Goal: Transaction & Acquisition: Purchase product/service

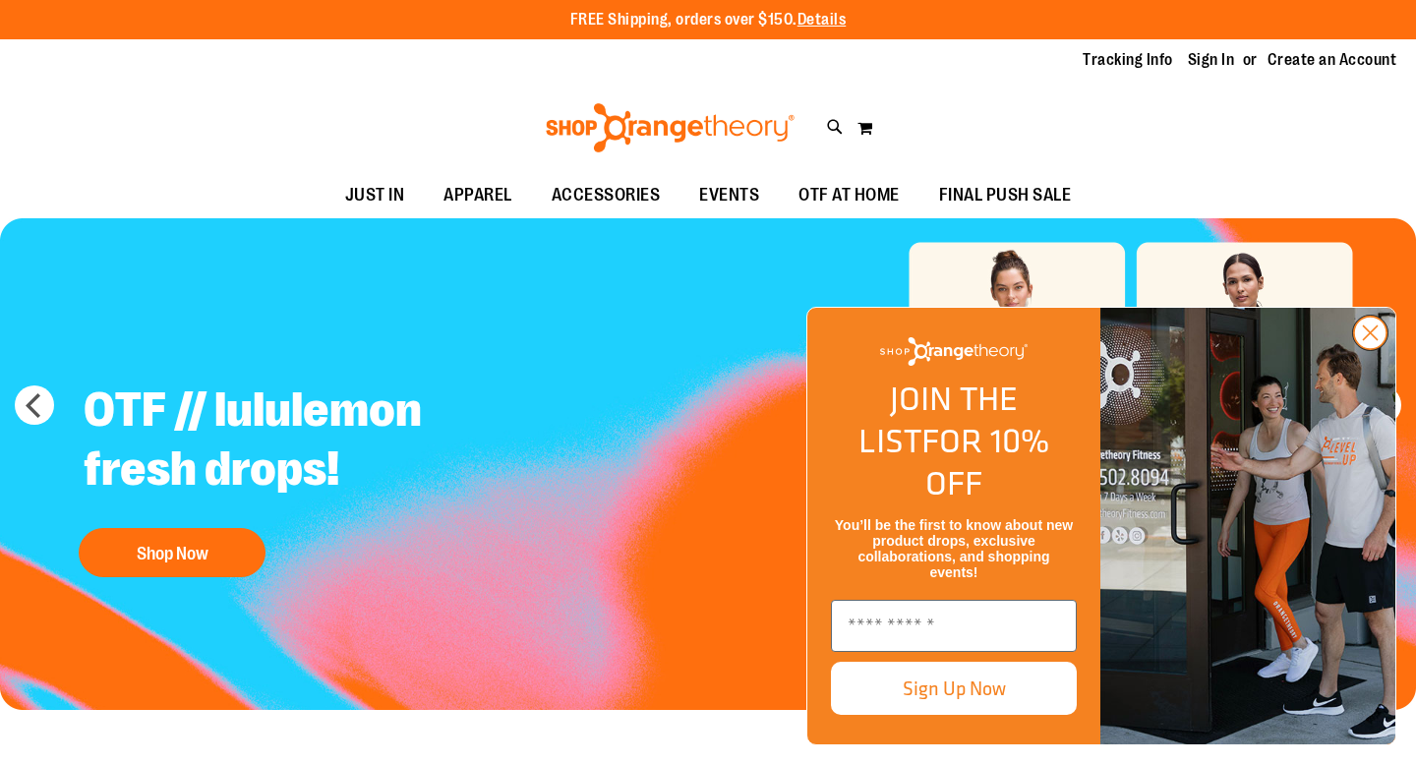
click at [1359, 349] on circle "Close dialog" at bounding box center [1370, 333] width 32 height 32
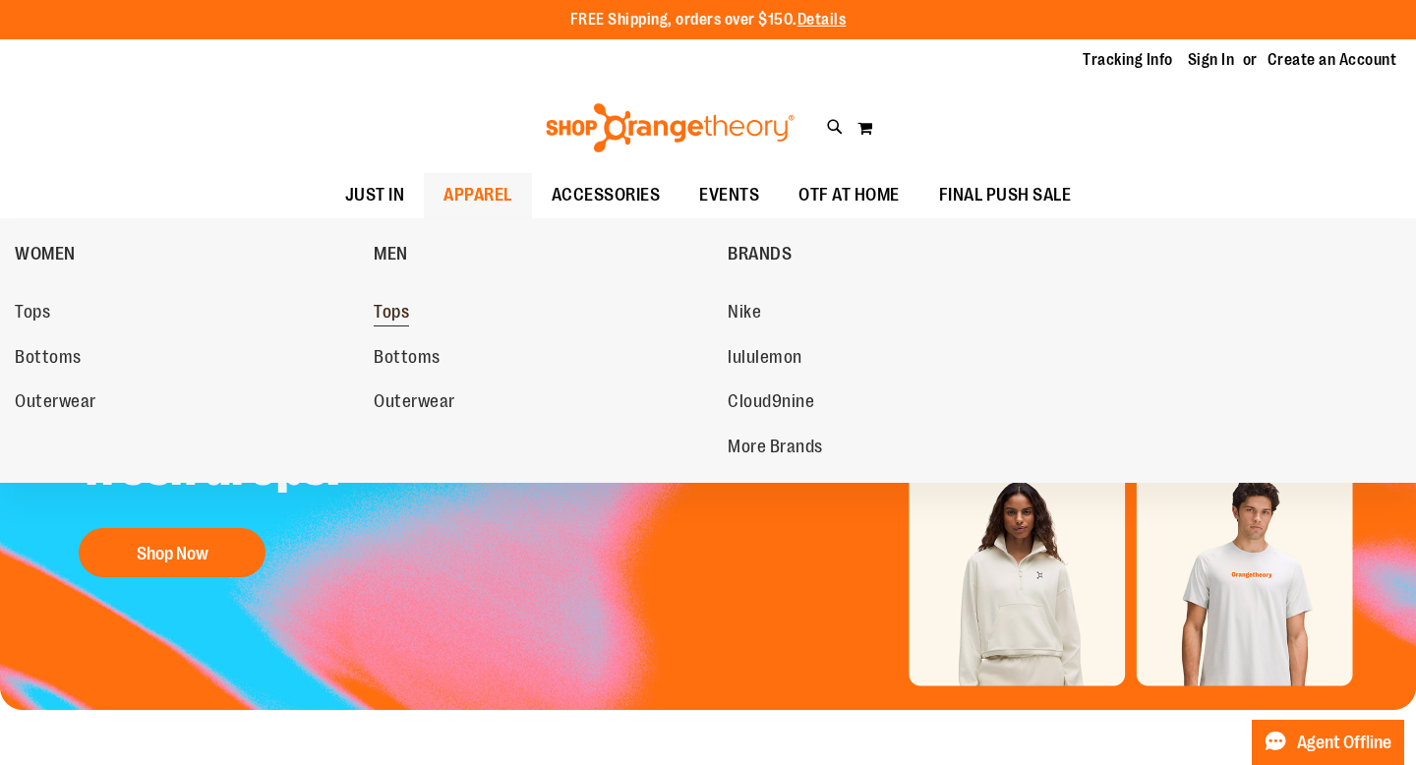
click at [396, 303] on span "Tops" at bounding box center [391, 314] width 35 height 25
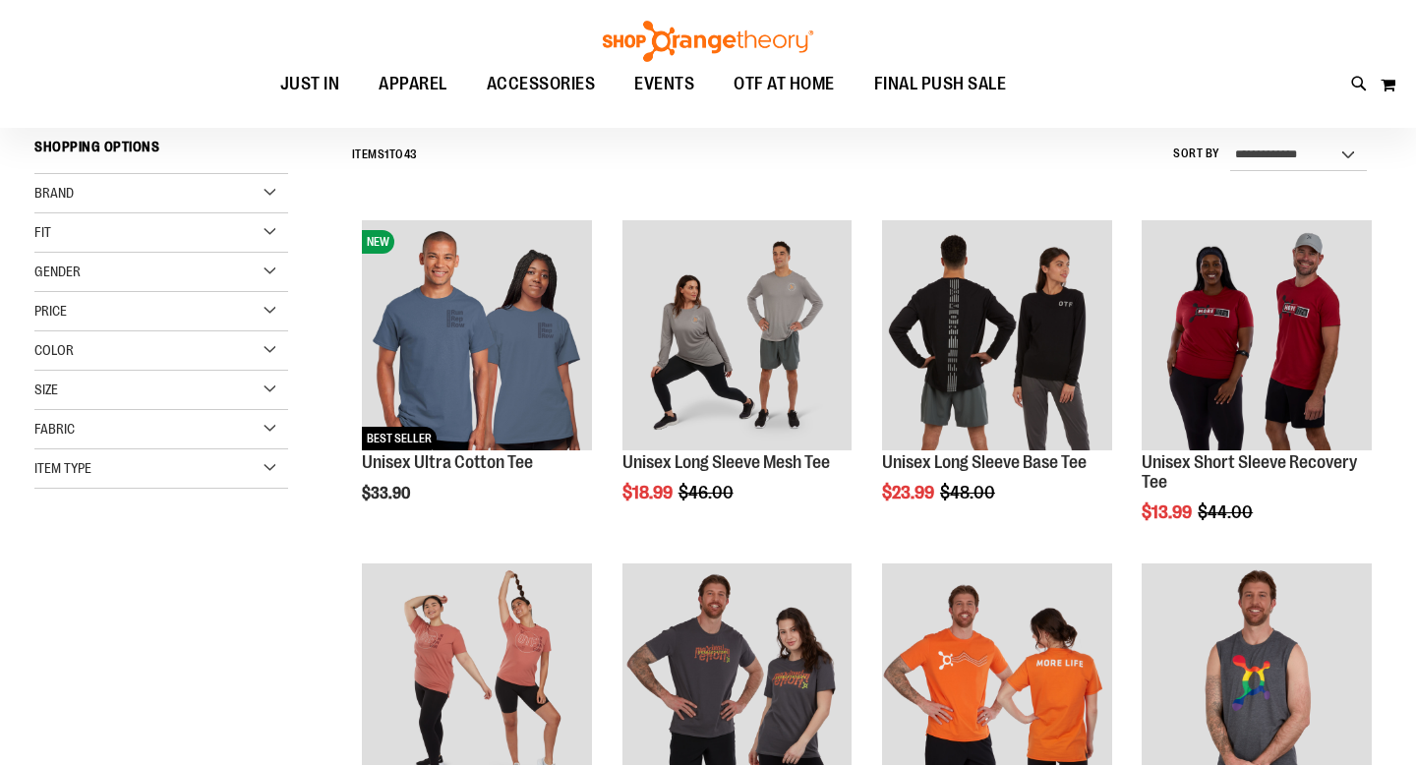
scroll to position [205, 0]
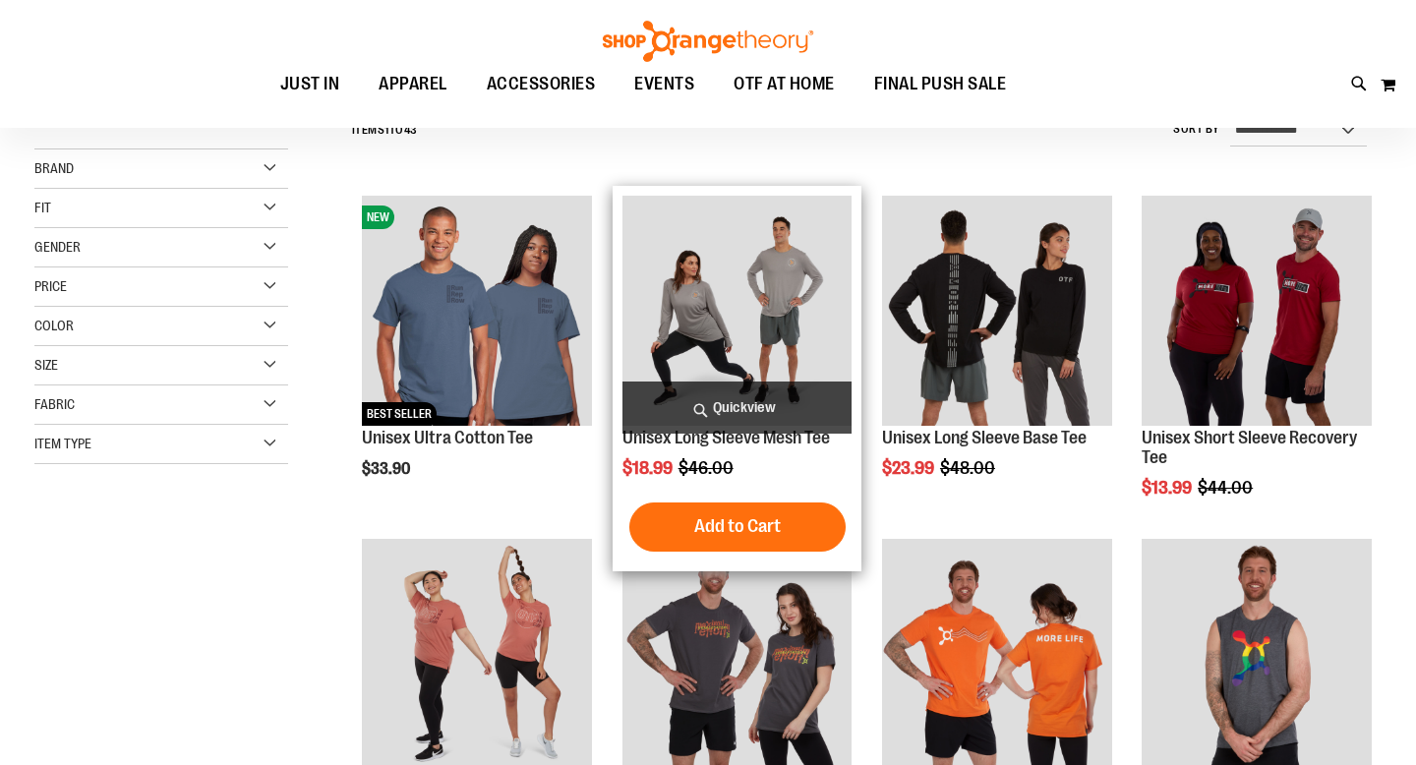
click at [714, 304] on img "product" at bounding box center [737, 311] width 230 height 230
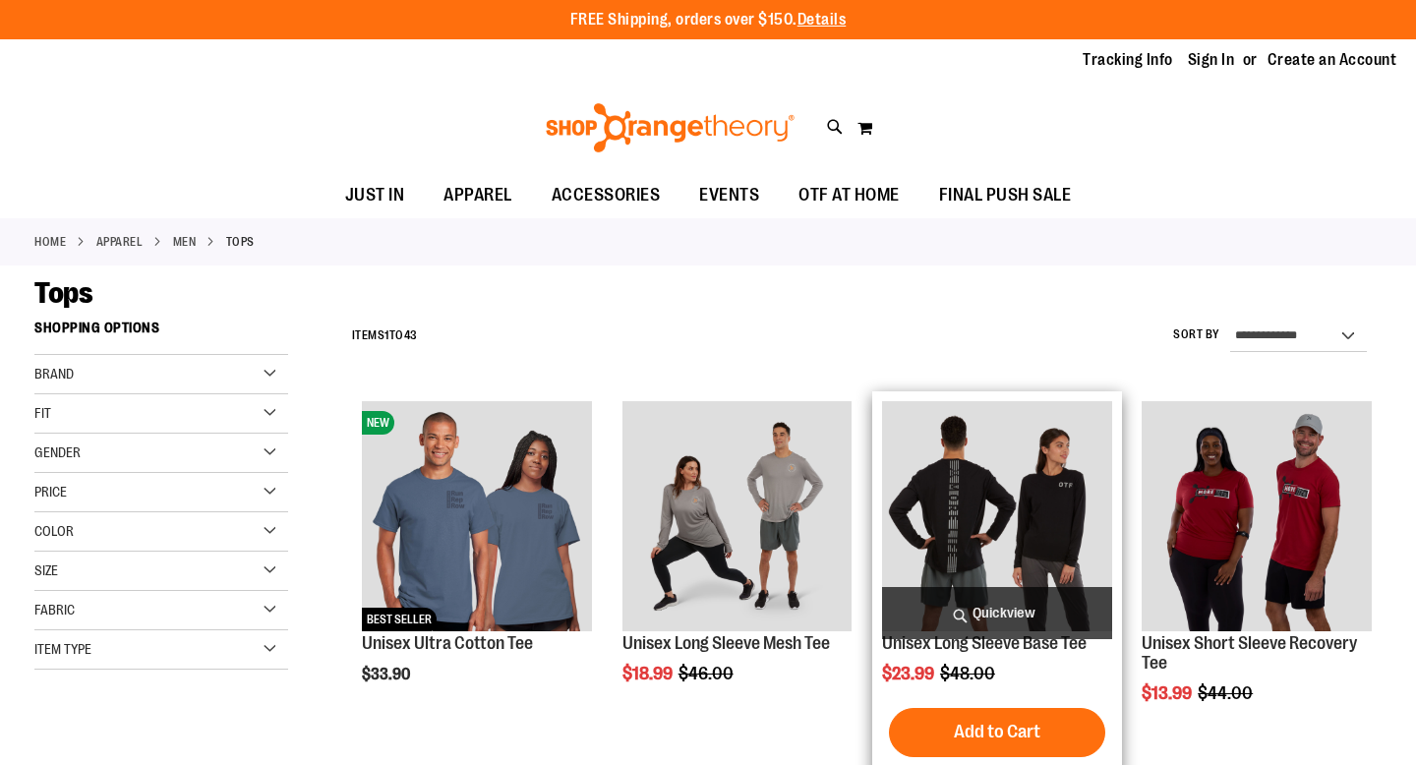
click at [960, 450] on img "product" at bounding box center [997, 516] width 230 height 230
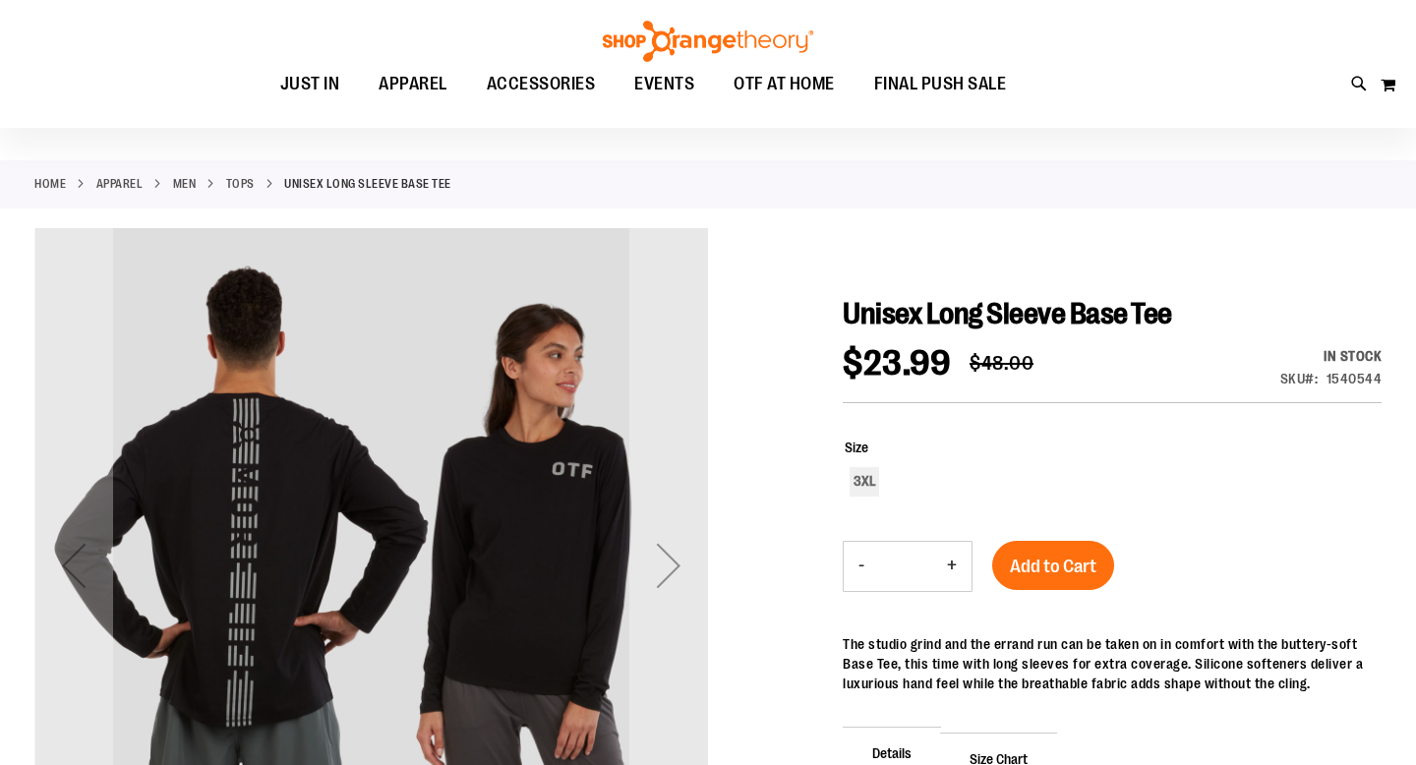
scroll to position [215, 0]
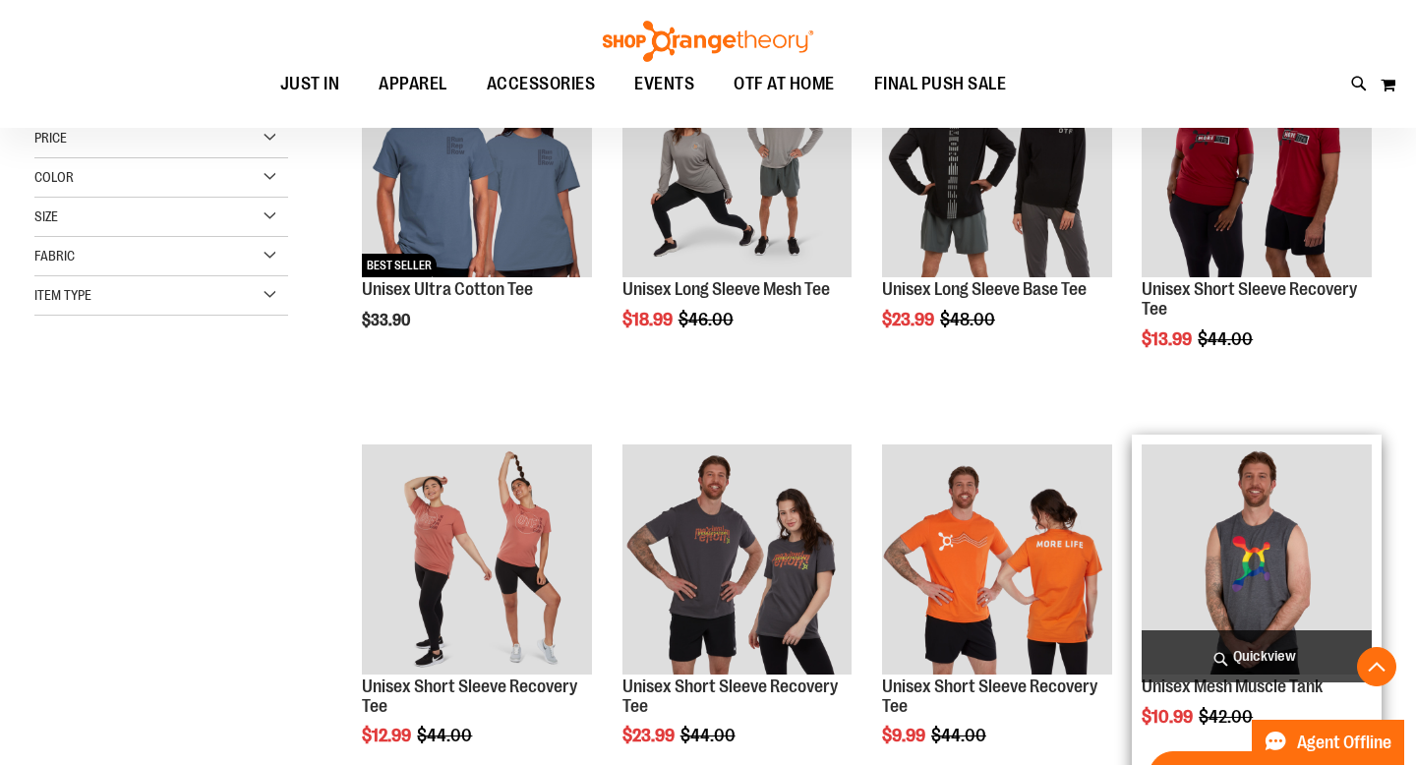
scroll to position [136, 0]
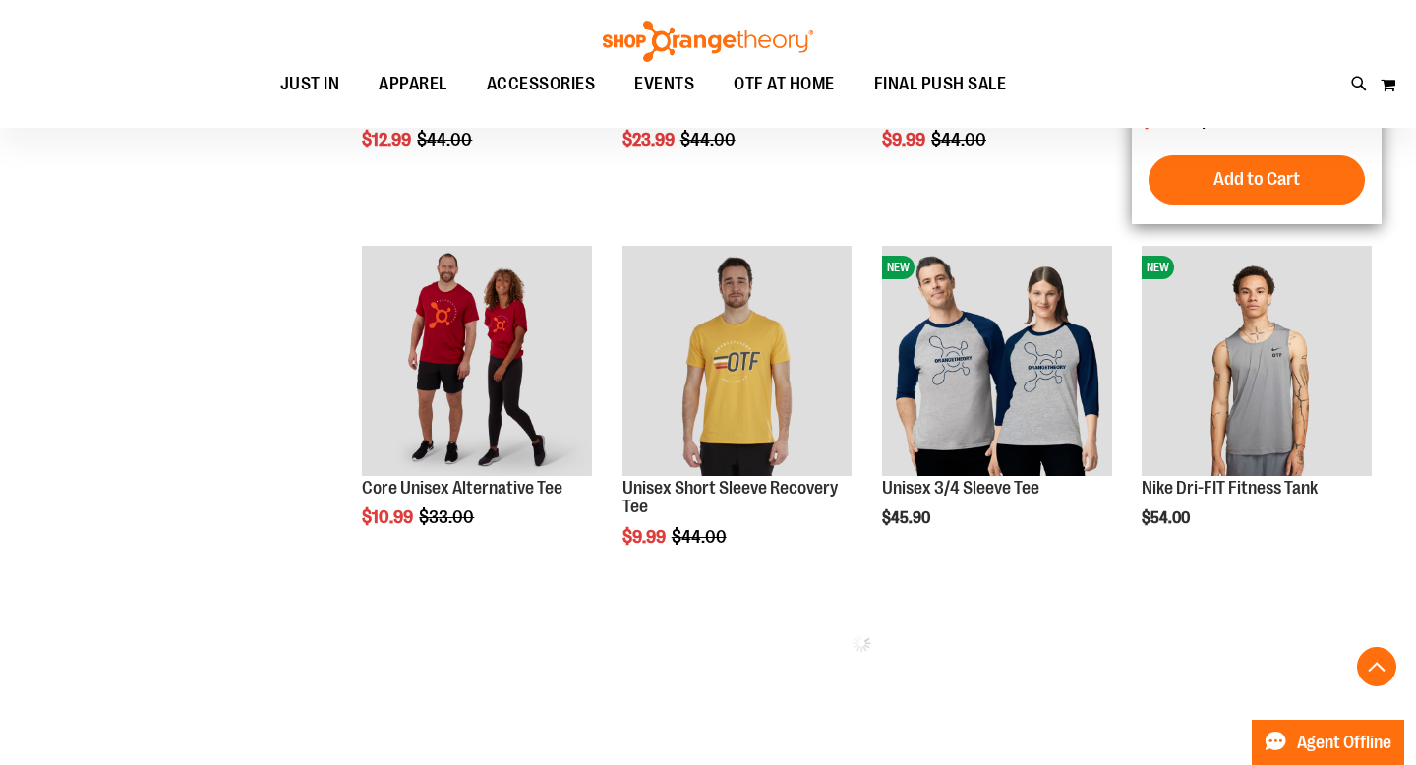
scroll to position [749, 0]
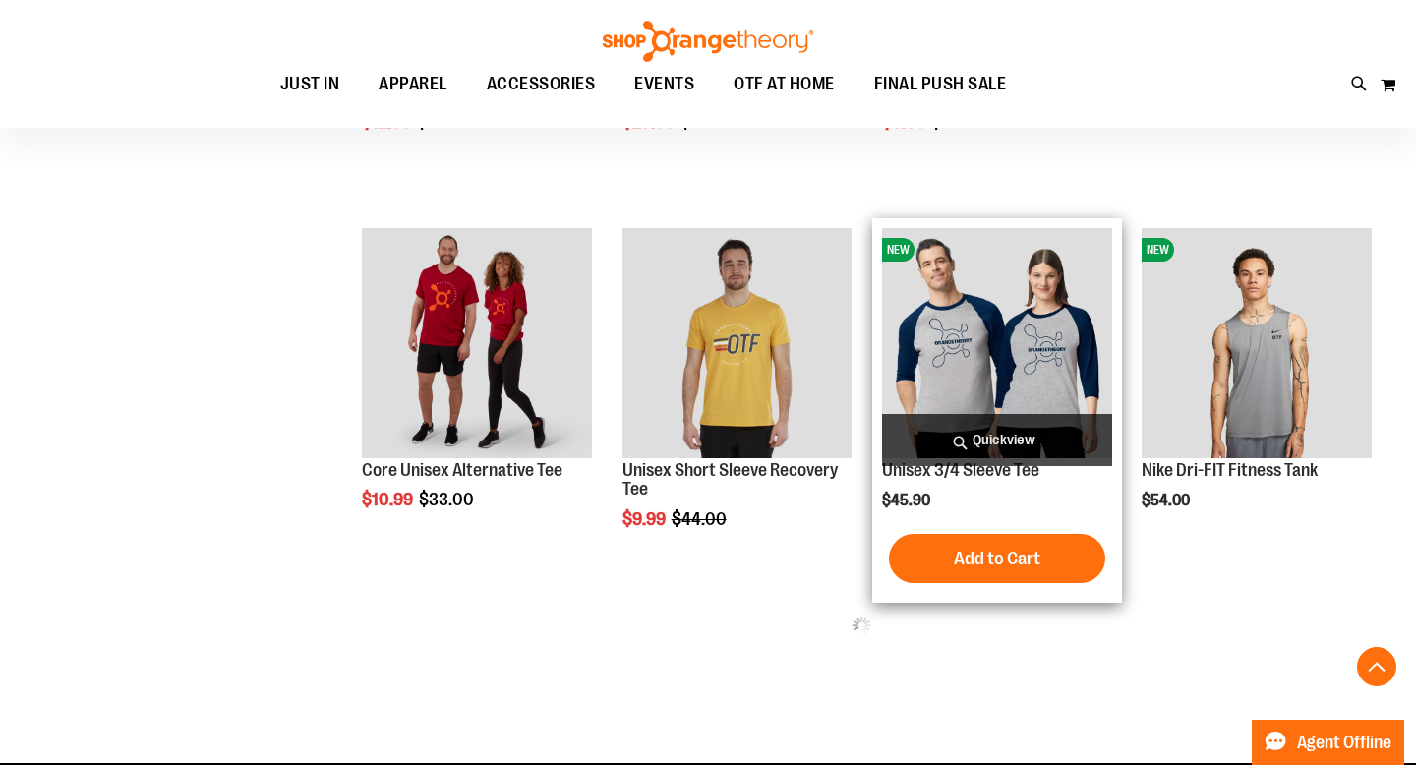
click at [954, 314] on img "product" at bounding box center [997, 343] width 230 height 230
